Goal: Use online tool/utility: Use online tool/utility

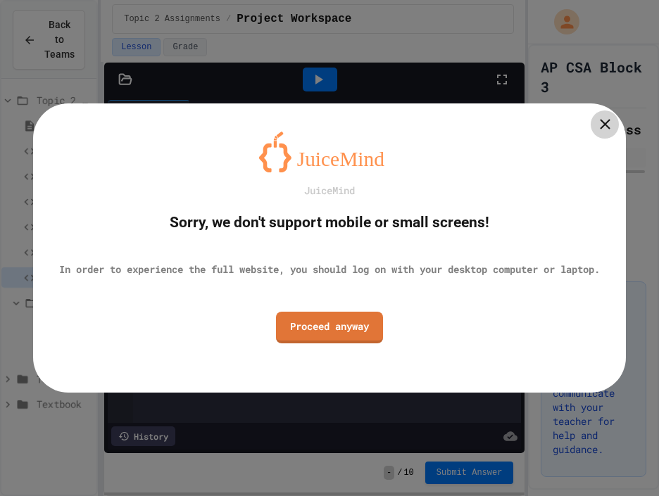
scroll to position [1677, 0]
click at [365, 337] on link "Proceed anyway" at bounding box center [329, 326] width 104 height 33
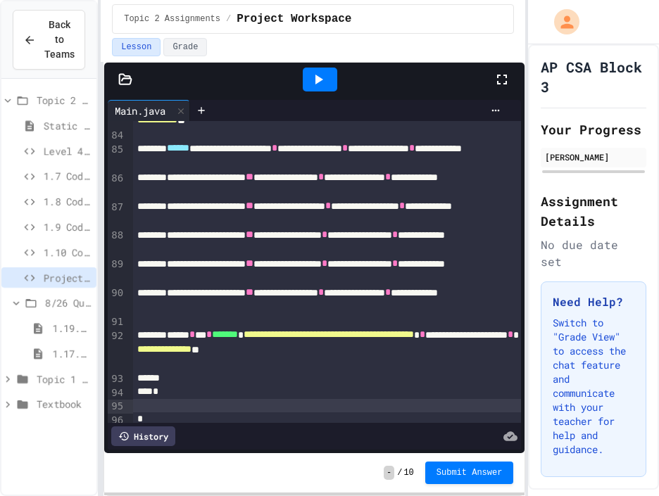
click at [325, 76] on icon at bounding box center [318, 79] width 17 height 17
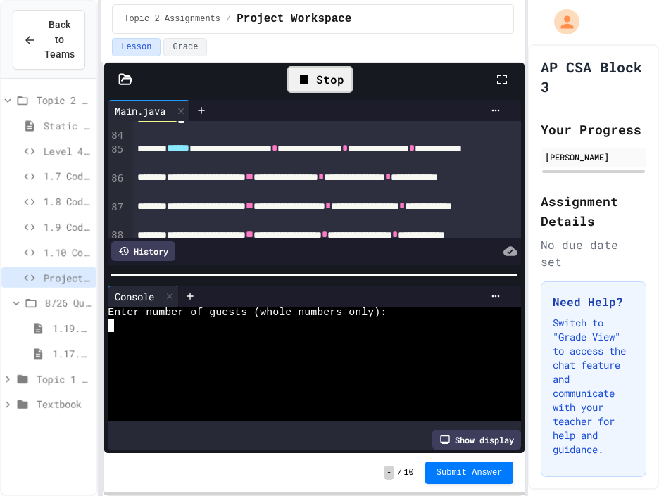
click at [242, 334] on div at bounding box center [307, 338] width 399 height 13
click at [342, 70] on div "Stop" at bounding box center [319, 79] width 65 height 27
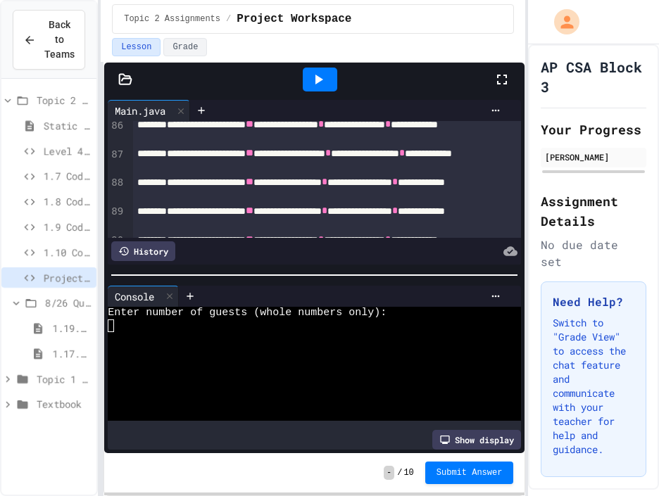
scroll to position [1733, 0]
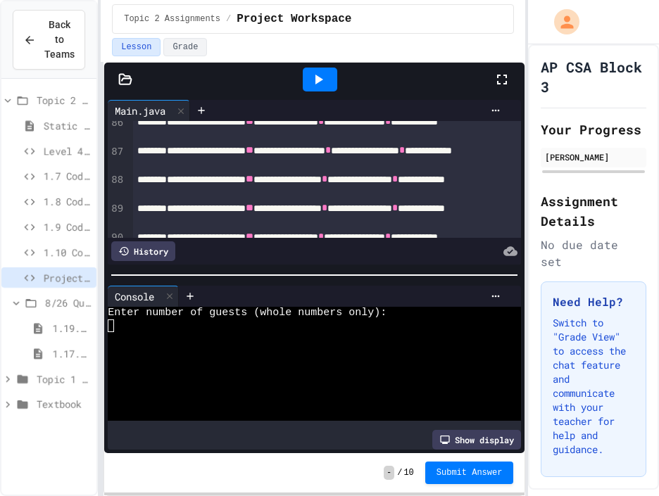
click at [216, 161] on div "**********" at bounding box center [327, 158] width 389 height 29
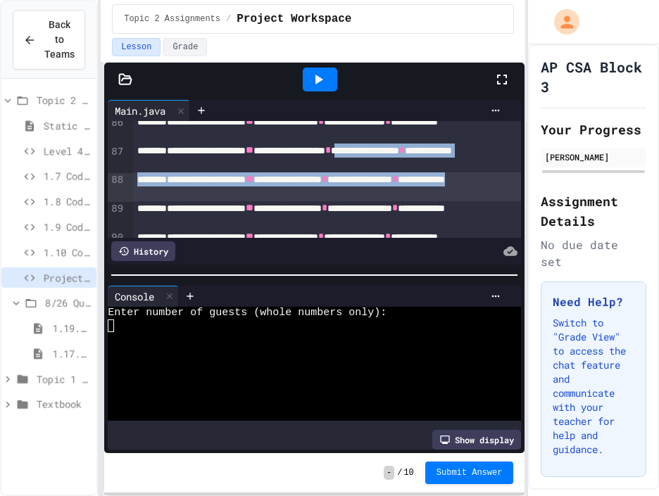
drag, startPoint x: 216, startPoint y: 161, endPoint x: 326, endPoint y: 192, distance: 114.1
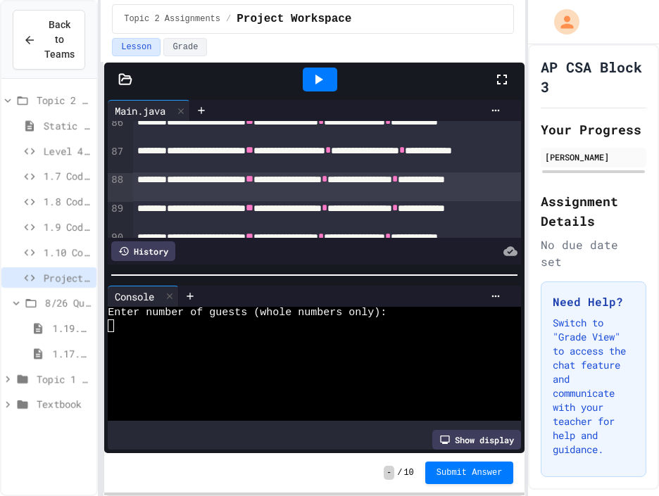
click at [326, 192] on div "**********" at bounding box center [327, 187] width 389 height 29
click at [153, 332] on div at bounding box center [307, 338] width 399 height 13
click at [285, 383] on div at bounding box center [307, 389] width 399 height 13
click at [165, 353] on div at bounding box center [307, 351] width 399 height 13
click at [111, 331] on textarea "Terminal input" at bounding box center [111, 326] width 6 height 13
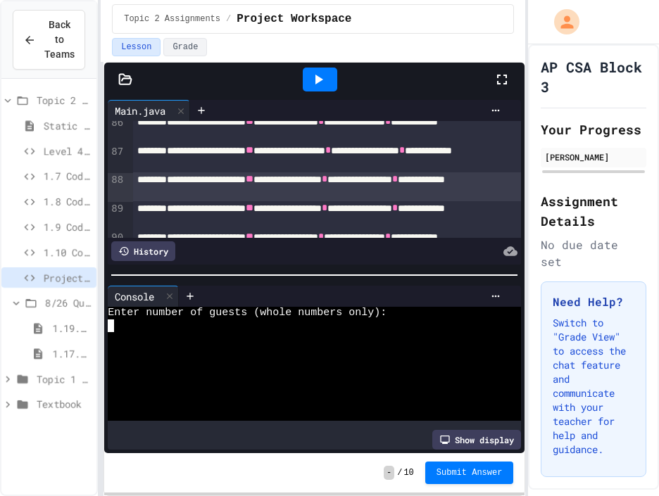
click at [139, 365] on div at bounding box center [307, 364] width 399 height 13
click at [140, 332] on div at bounding box center [307, 338] width 399 height 13
click at [320, 79] on icon at bounding box center [319, 80] width 8 height 10
click at [223, 345] on div at bounding box center [307, 351] width 399 height 13
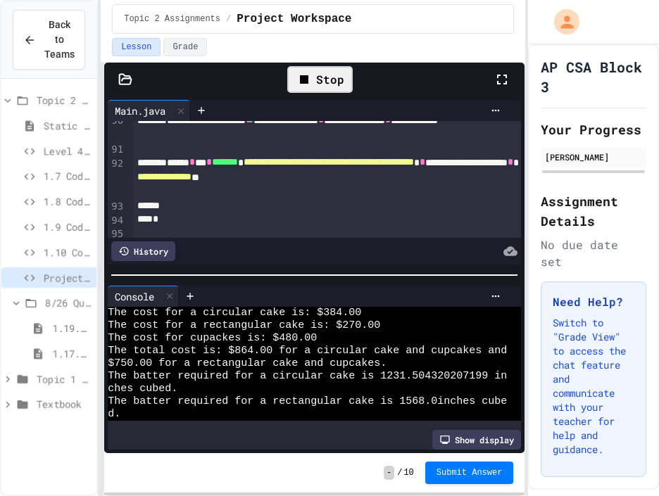
scroll to position [1870, 0]
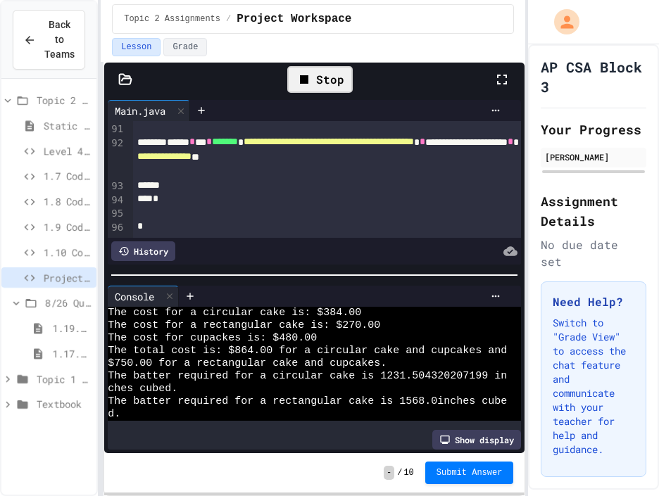
click at [192, 159] on span "**********" at bounding box center [164, 156] width 54 height 10
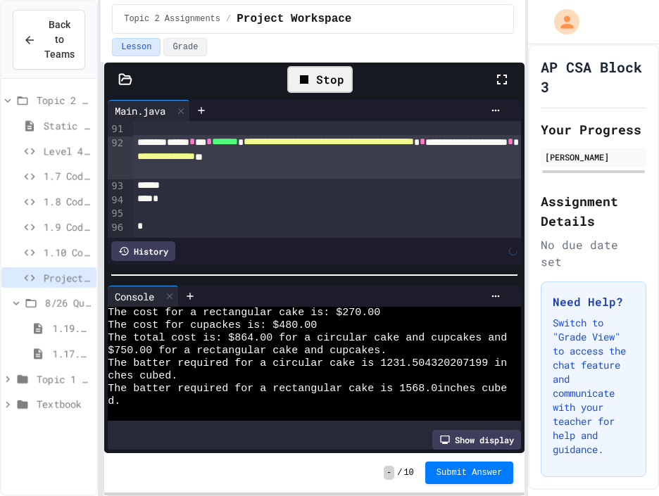
scroll to position [406, 0]
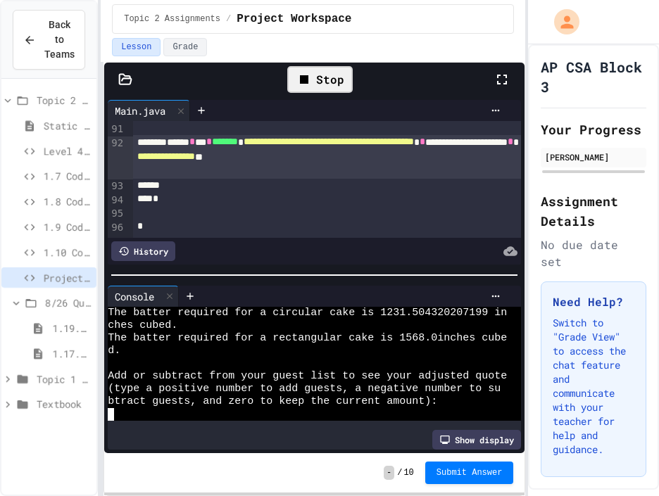
click at [234, 409] on div at bounding box center [307, 414] width 399 height 13
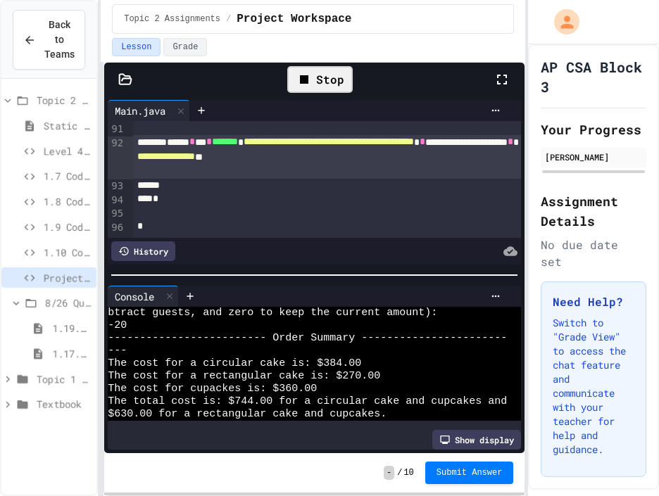
scroll to position [621, 0]
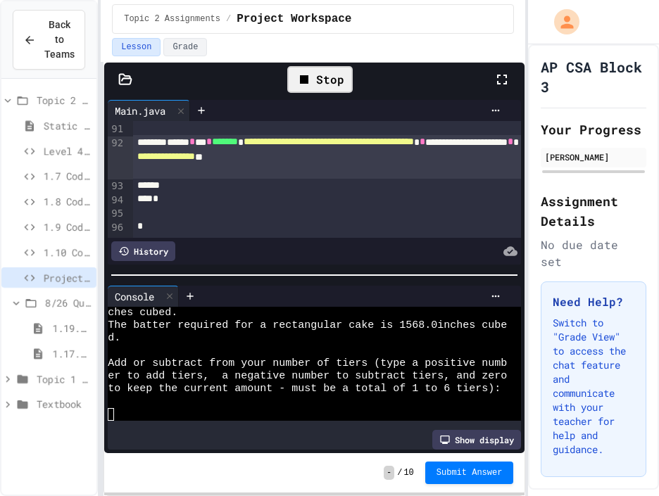
click at [335, 85] on div "Stop" at bounding box center [319, 79] width 65 height 27
